Goal: Information Seeking & Learning: Learn about a topic

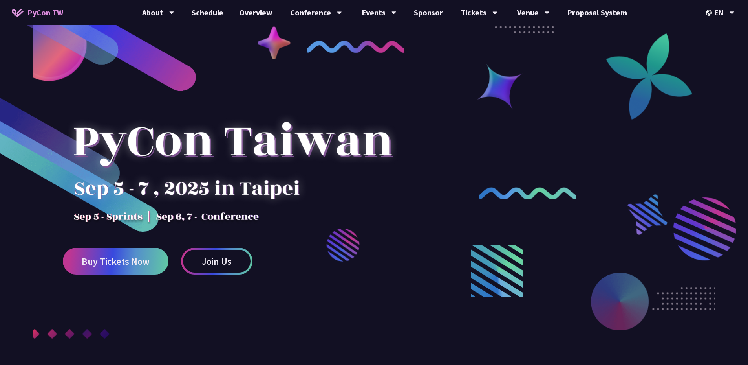
click at [180, 150] on div at bounding box center [232, 154] width 339 height 137
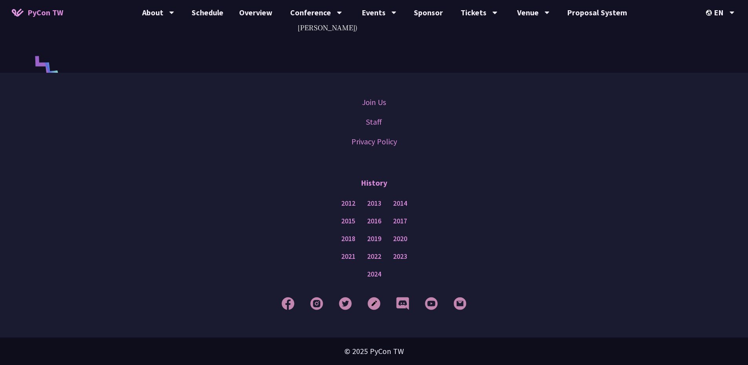
scroll to position [2230, 0]
click at [370, 123] on link "Staff" at bounding box center [374, 122] width 16 height 12
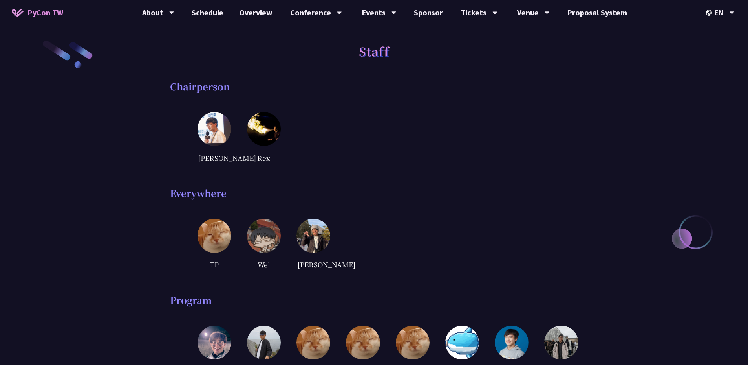
scroll to position [172, 0]
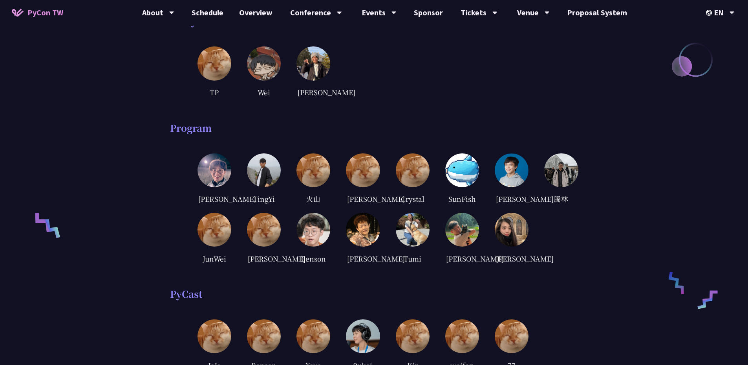
drag, startPoint x: 152, startPoint y: 123, endPoint x: 563, endPoint y: 263, distance: 434.0
click at [564, 263] on div "[PERSON_NAME] [GEOGRAPHIC_DATA] 火山 [PERSON_NAME] Crystal SunFish [PERSON_NAME] …" at bounding box center [388, 208] width 381 height 111
drag, startPoint x: 568, startPoint y: 272, endPoint x: 175, endPoint y: 130, distance: 417.6
click at [175, 130] on div "Program [PERSON_NAME] [GEOGRAPHIC_DATA] 火山 [PERSON_NAME] Crystal SunFish [PERSO…" at bounding box center [374, 193] width 409 height 143
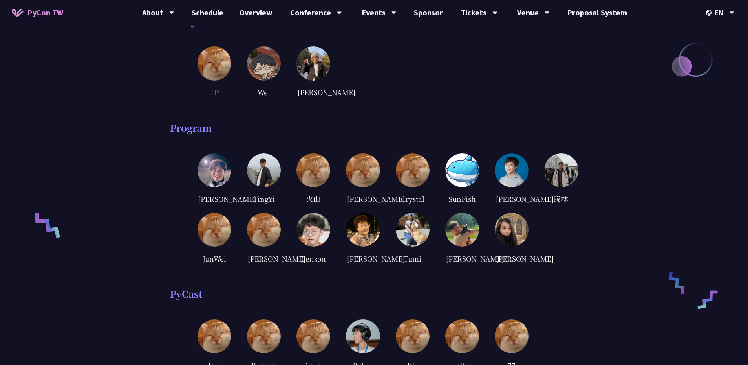
click at [175, 130] on div "Program" at bounding box center [374, 128] width 409 height 12
drag, startPoint x: 168, startPoint y: 129, endPoint x: 606, endPoint y: 287, distance: 466.4
drag, startPoint x: 606, startPoint y: 287, endPoint x: 150, endPoint y: 148, distance: 477.3
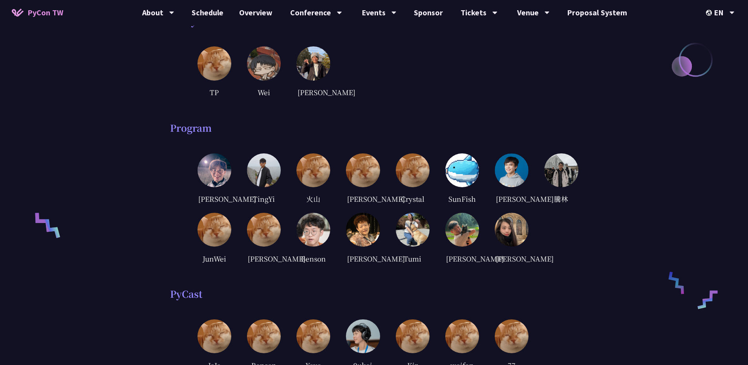
drag, startPoint x: 165, startPoint y: 136, endPoint x: 581, endPoint y: 282, distance: 440.9
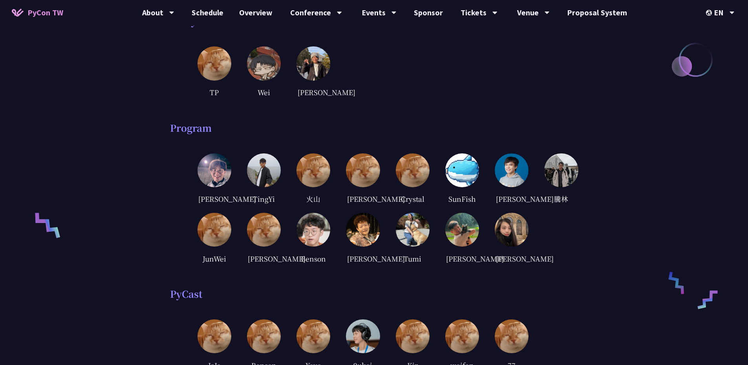
drag, startPoint x: 581, startPoint y: 282, endPoint x: 138, endPoint y: 129, distance: 467.9
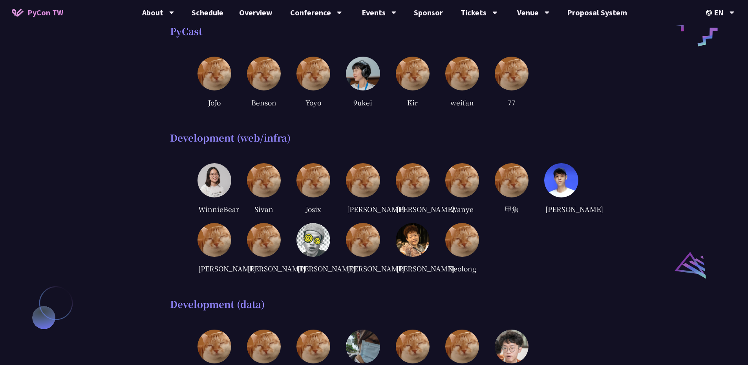
drag, startPoint x: 163, startPoint y: 49, endPoint x: 600, endPoint y: 131, distance: 444.4
drag, startPoint x: 600, startPoint y: 131, endPoint x: 131, endPoint y: 46, distance: 476.9
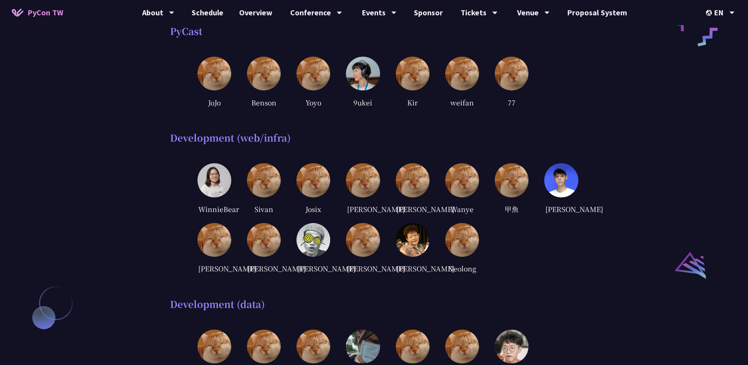
drag, startPoint x: 167, startPoint y: 158, endPoint x: 568, endPoint y: 297, distance: 424.0
click at [568, 274] on div "WinnieBear [GEOGRAPHIC_DATA] Josix [PERSON_NAME] [PERSON_NAME][GEOGRAPHIC_DATA]…" at bounding box center [388, 218] width 381 height 111
drag, startPoint x: 508, startPoint y: 304, endPoint x: 147, endPoint y: 160, distance: 388.0
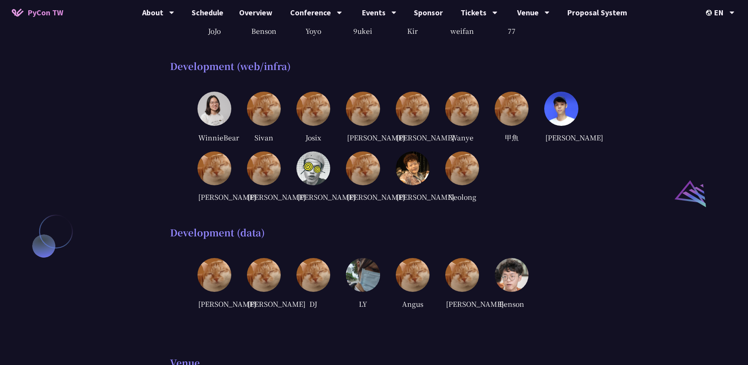
scroll to position [595, 0]
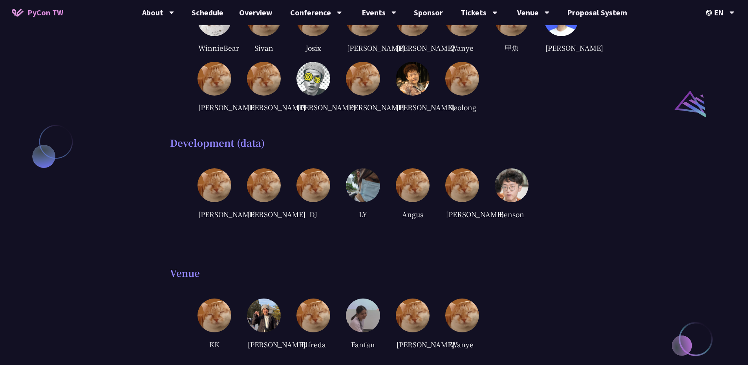
drag, startPoint x: 166, startPoint y: 181, endPoint x: 553, endPoint y: 255, distance: 394.2
click at [553, 220] on div "[PERSON_NAME]-[PERSON_NAME] DJ LY [GEOGRAPHIC_DATA] [PERSON_NAME]" at bounding box center [388, 193] width 381 height 51
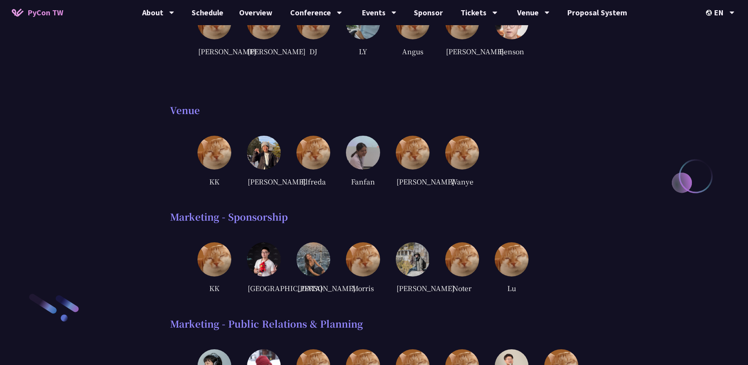
drag, startPoint x: 570, startPoint y: 334, endPoint x: 160, endPoint y: 159, distance: 445.6
click at [160, 159] on div "Staff Chairperson [PERSON_NAME] Everywhere TP [PERSON_NAME] Program [PERSON_NAM…" at bounding box center [374, 225] width 748 height 1966
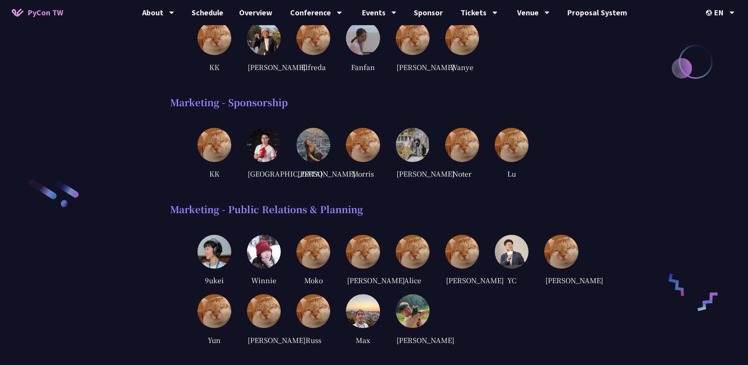
scroll to position [999, 0]
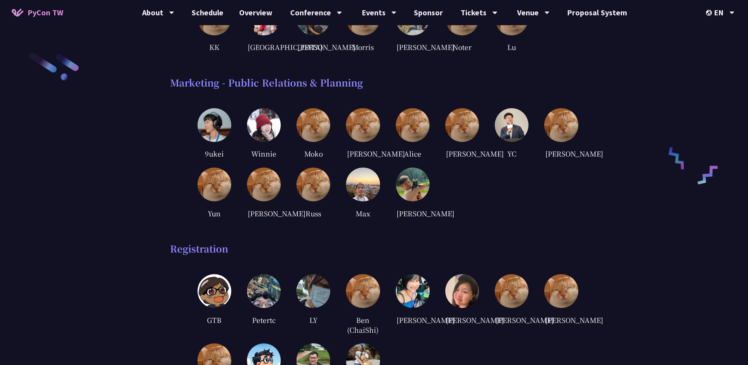
drag, startPoint x: 174, startPoint y: 132, endPoint x: 520, endPoint y: 264, distance: 370.3
click at [520, 219] on div "Marketing - Public Relations & Planning 9ukei Winnie Moko [PERSON_NAME] YC [PER…" at bounding box center [374, 148] width 409 height 143
click at [520, 219] on div "9ukei Winnie Moko [PERSON_NAME] YC [PERSON_NAME] [PERSON_NAME] [PERSON_NAME] [P…" at bounding box center [388, 163] width 381 height 111
drag, startPoint x: 351, startPoint y: 240, endPoint x: 184, endPoint y: 143, distance: 192.6
click at [184, 143] on div "Marketing - Public Relations & Planning 9ukei Winnie Moko [PERSON_NAME] YC [PER…" at bounding box center [374, 148] width 409 height 143
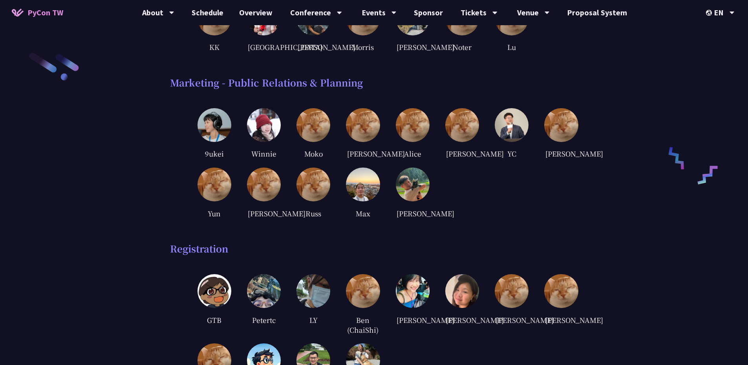
click at [184, 143] on div "Marketing - Public Relations & Planning 9ukei Winnie Moko [PERSON_NAME] YC [PER…" at bounding box center [374, 148] width 409 height 143
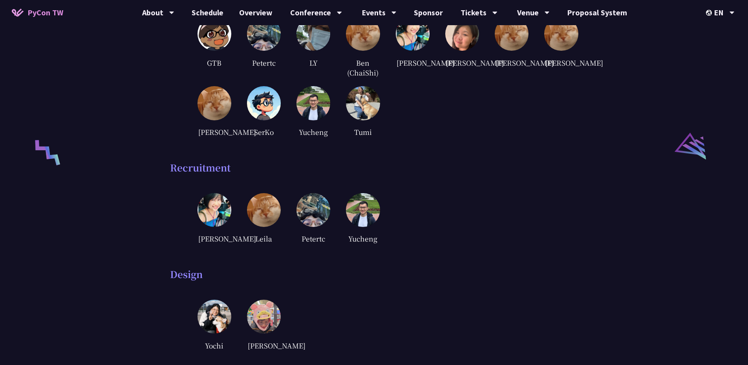
scroll to position [1247, 0]
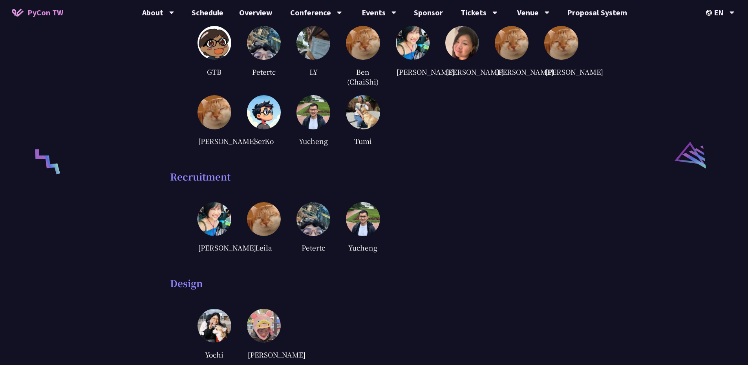
drag, startPoint x: 174, startPoint y: 47, endPoint x: 513, endPoint y: 330, distance: 440.9
click at [513, 289] on div "Design" at bounding box center [374, 283] width 409 height 12
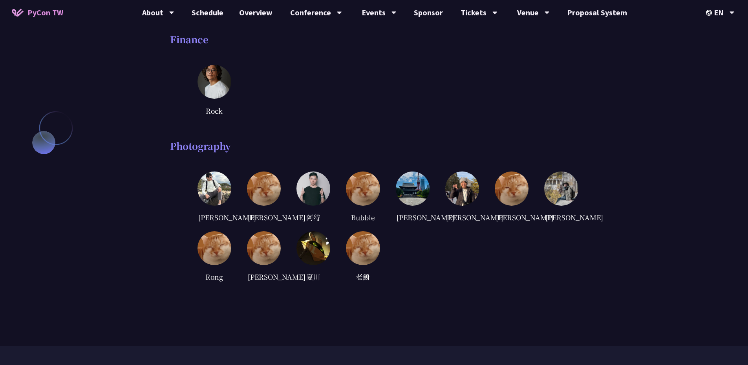
scroll to position [1615, 0]
